Goal: Find specific page/section: Find specific page/section

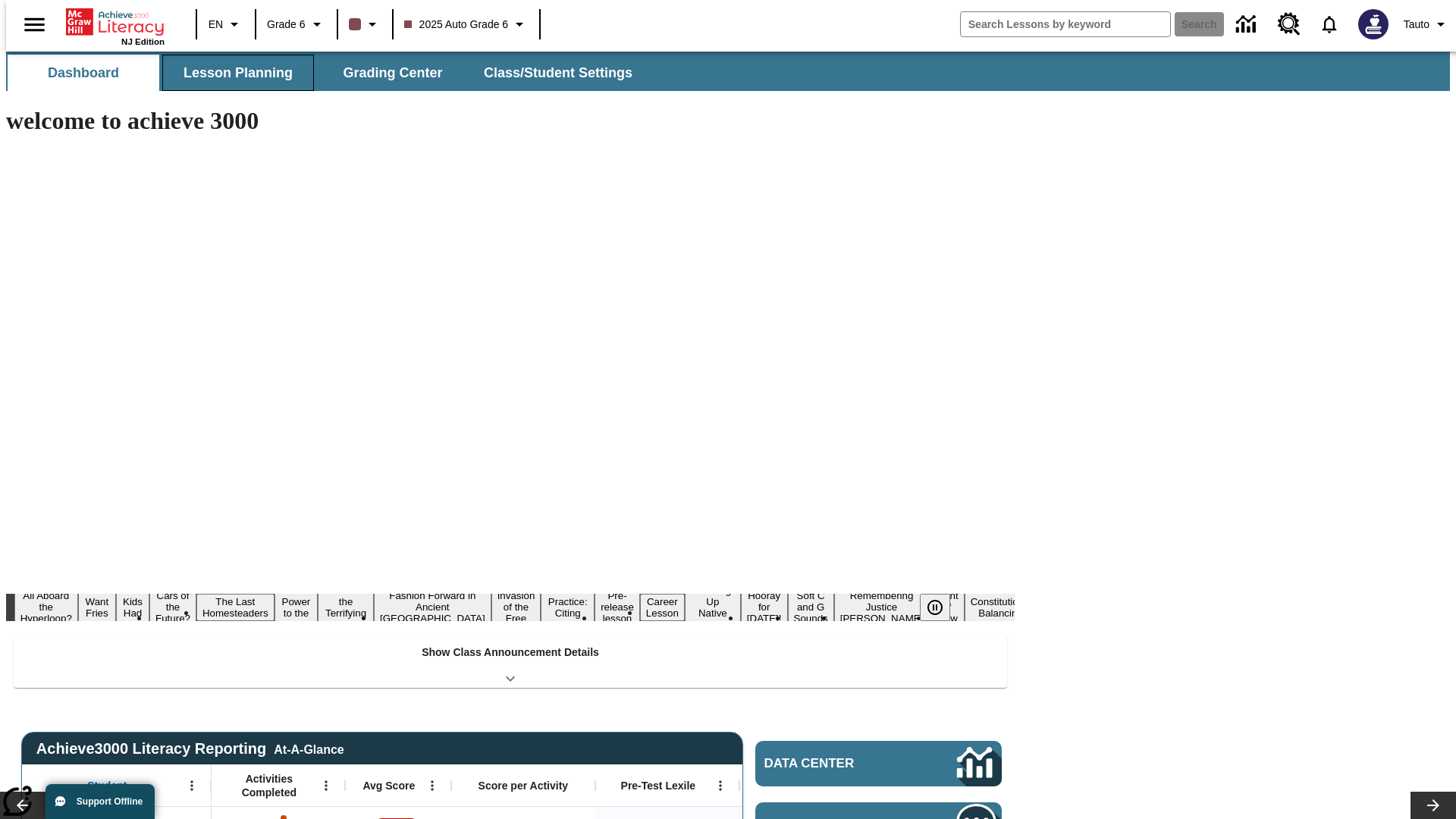
click at [232, 73] on button "Lesson Planning" at bounding box center [237, 72] width 152 height 36
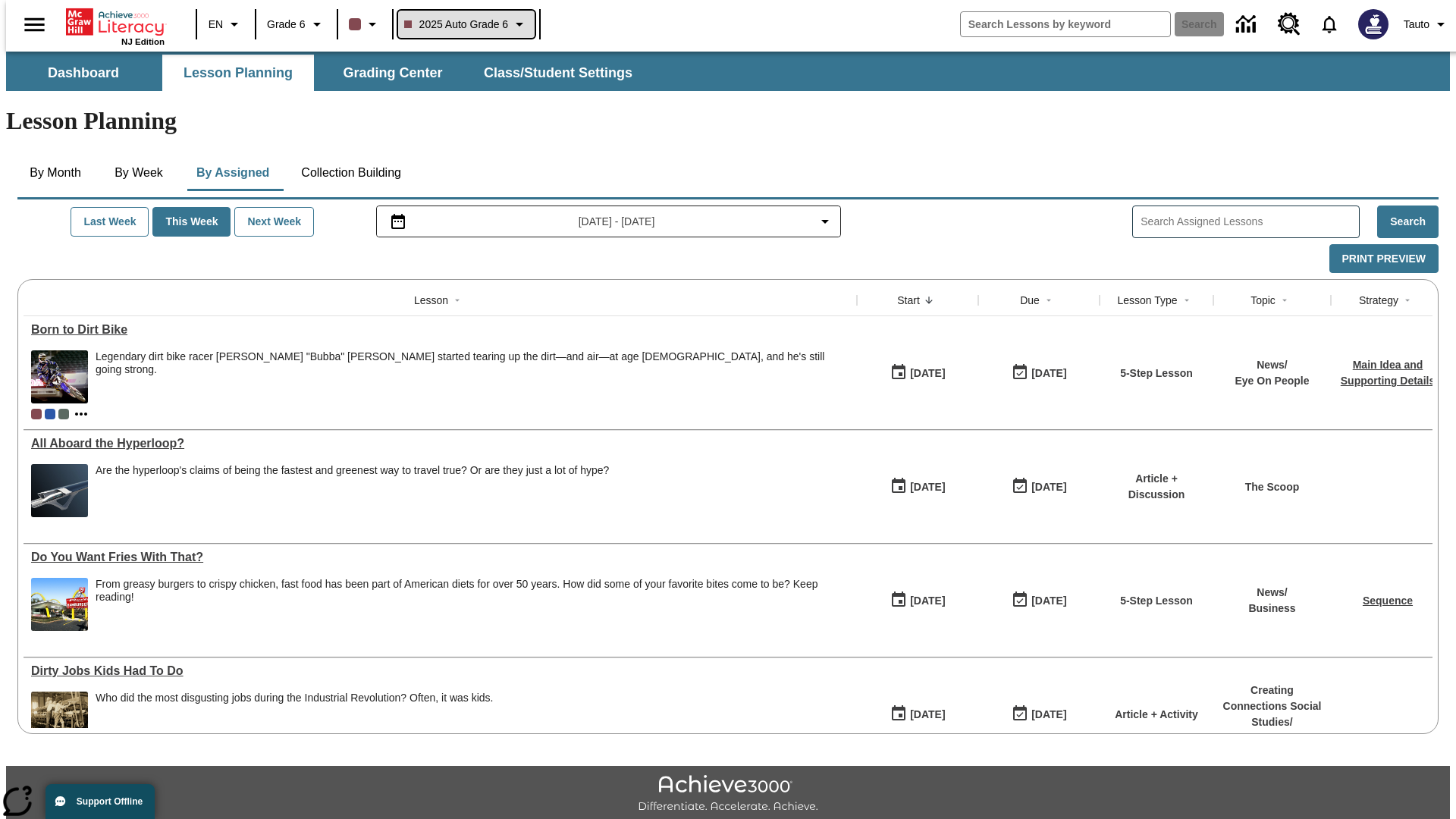
click at [464, 24] on span "2025 Auto Grade 6" at bounding box center [456, 25] width 105 height 16
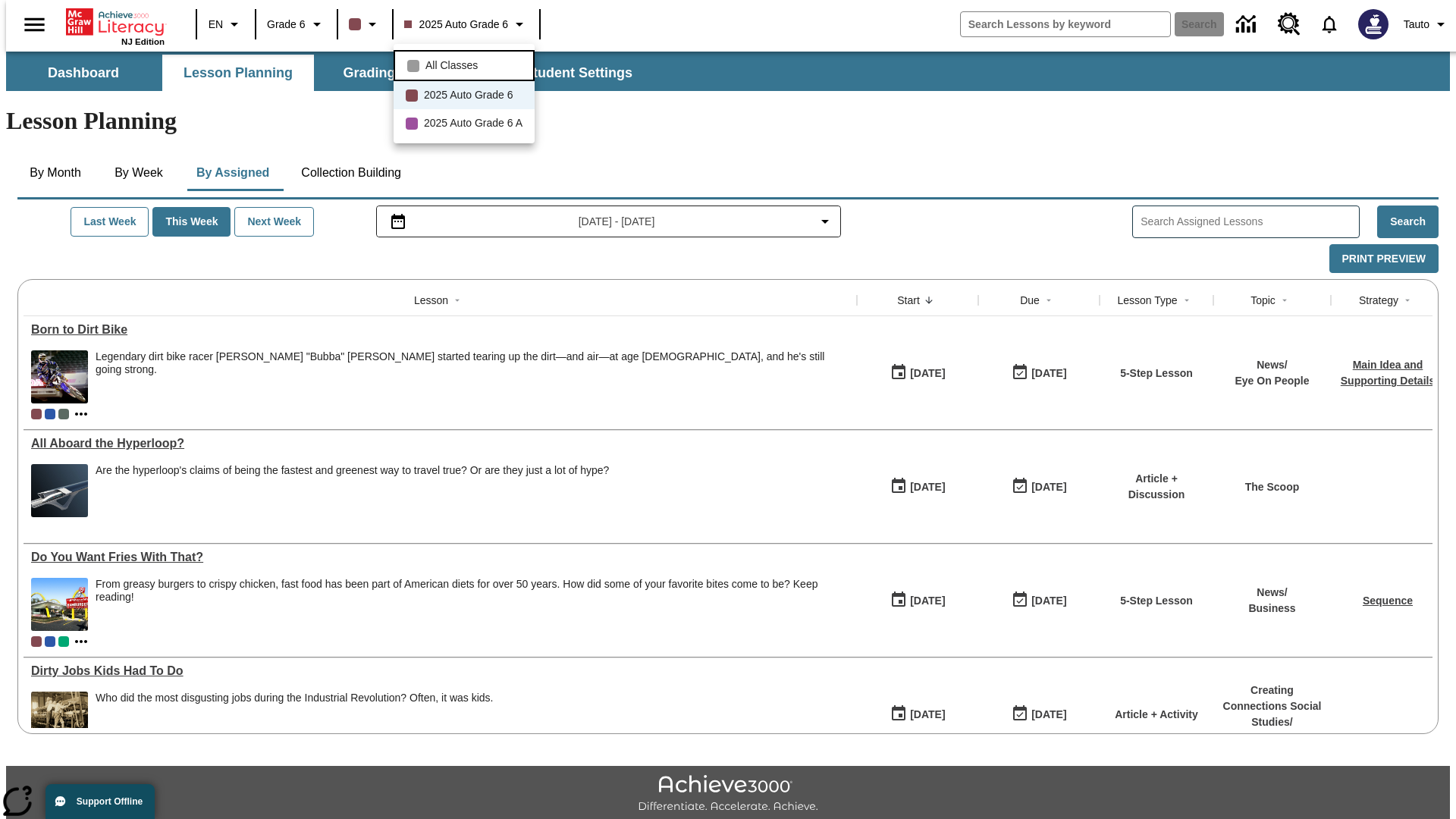
click at [467, 63] on span "All Classes" at bounding box center [451, 66] width 52 height 16
